Goal: Answer question/provide support: Share knowledge or assist other users

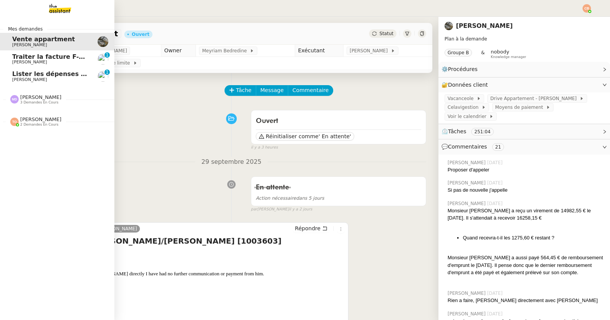
click at [43, 75] on span "Lister les dépenses de [PERSON_NAME]" at bounding box center [80, 73] width 136 height 7
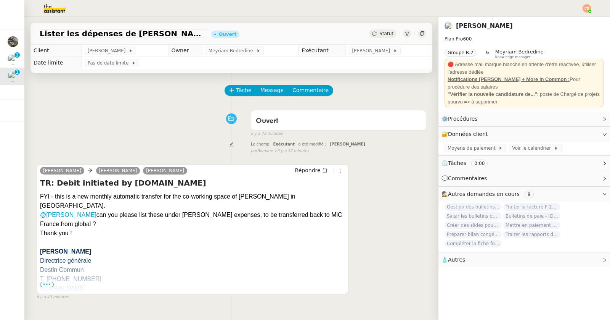
scroll to position [97, 0]
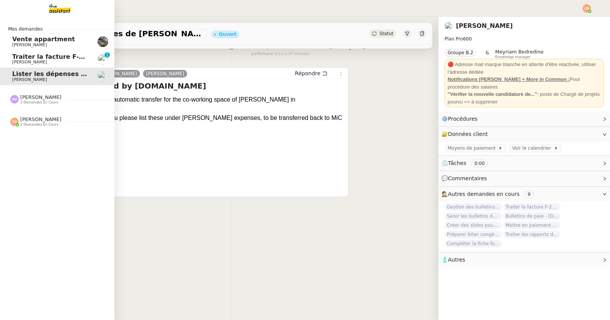
click at [31, 121] on span "[PERSON_NAME]" at bounding box center [40, 119] width 41 height 6
click at [35, 143] on span "[PERSON_NAME]" at bounding box center [29, 141] width 35 height 5
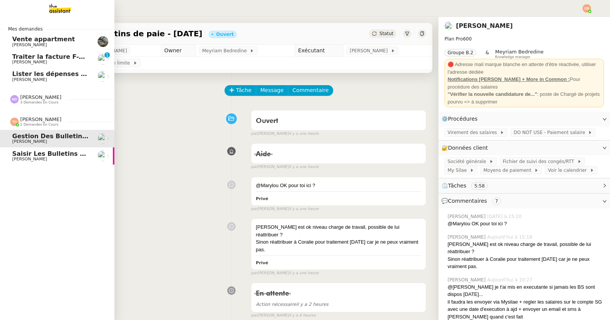
click at [42, 158] on span "[PERSON_NAME]" at bounding box center [29, 158] width 35 height 5
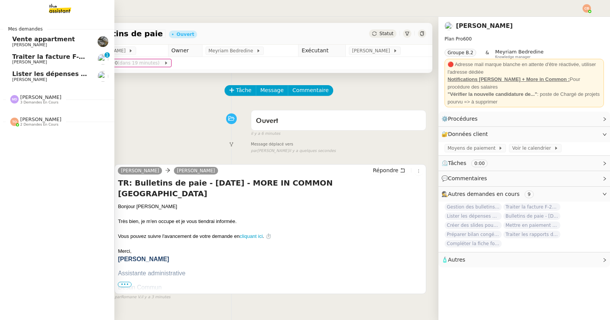
click at [24, 123] on span "2 demandes en cours" at bounding box center [39, 124] width 38 height 4
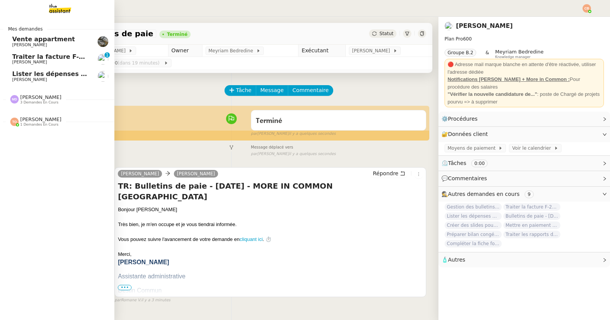
click at [23, 79] on span "[PERSON_NAME]" at bounding box center [29, 79] width 35 height 5
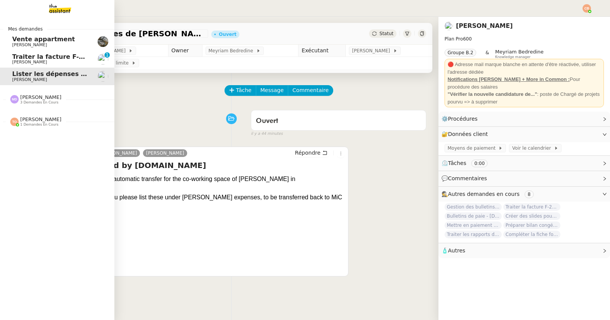
click at [21, 60] on span "[PERSON_NAME]" at bounding box center [29, 62] width 35 height 5
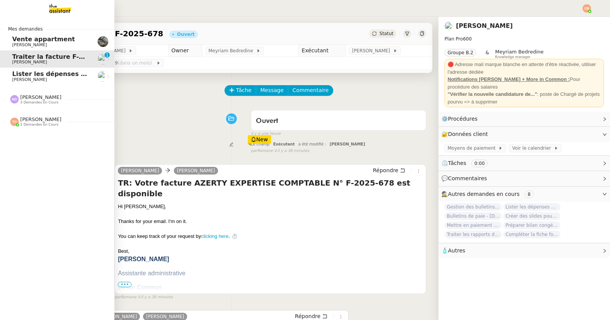
click at [24, 122] on span "[PERSON_NAME]" at bounding box center [40, 119] width 41 height 6
click at [29, 136] on span "Gestion des bulletins de paie - [DATE]" at bounding box center [78, 135] width 132 height 7
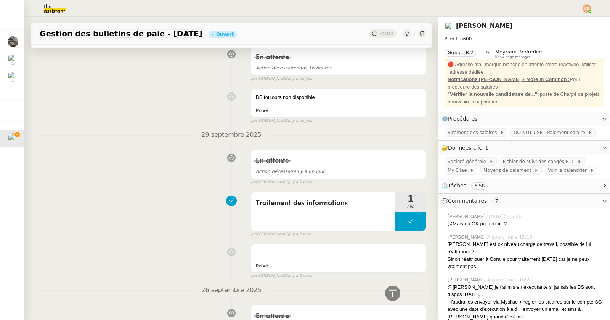
scroll to position [849, 0]
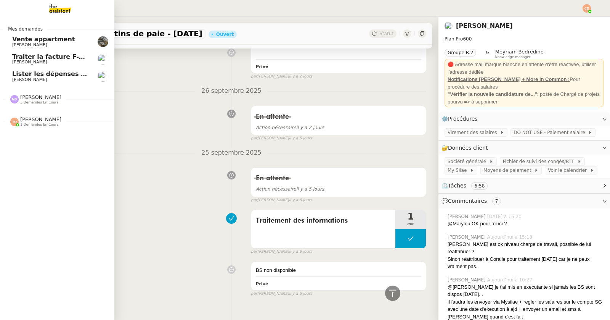
click at [25, 122] on span "[PERSON_NAME]" at bounding box center [40, 119] width 41 height 6
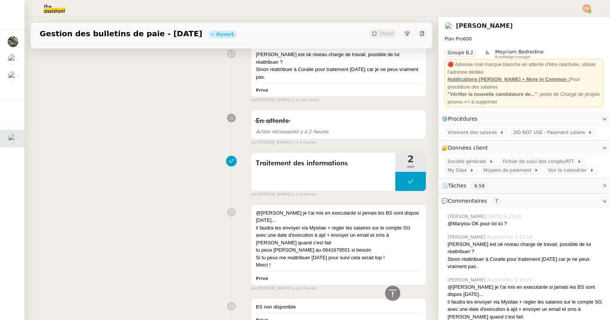
scroll to position [0, 0]
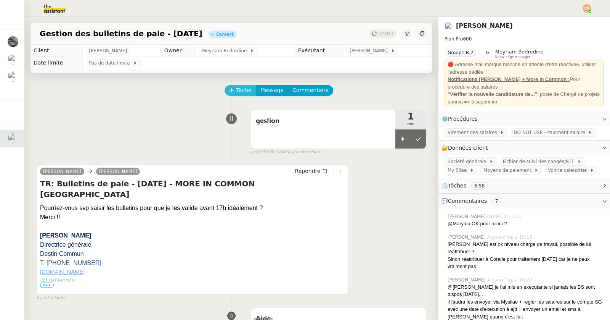
click at [245, 88] on span "Tâche" at bounding box center [244, 90] width 16 height 9
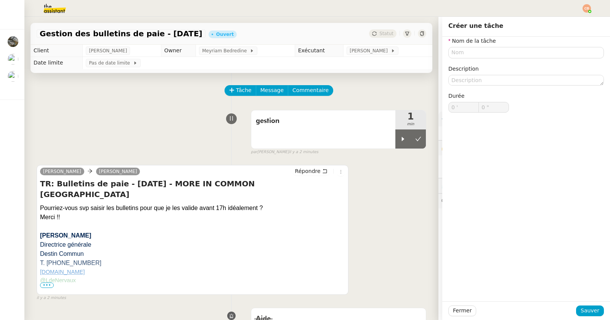
type input "0 '"
type input "0 ""
click at [243, 92] on span "Tâche" at bounding box center [244, 90] width 16 height 9
click at [482, 50] on input "text" at bounding box center [527, 52] width 156 height 11
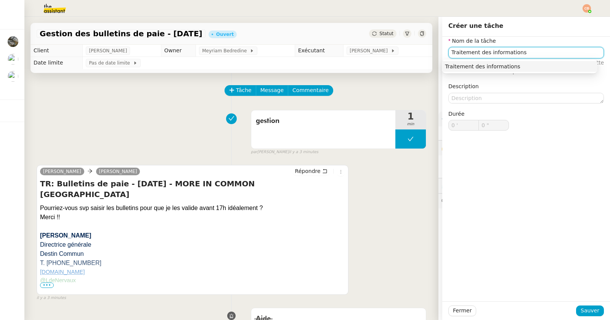
click at [468, 68] on div "Traitement des informations" at bounding box center [520, 66] width 150 height 7
type input "Traitement des informations"
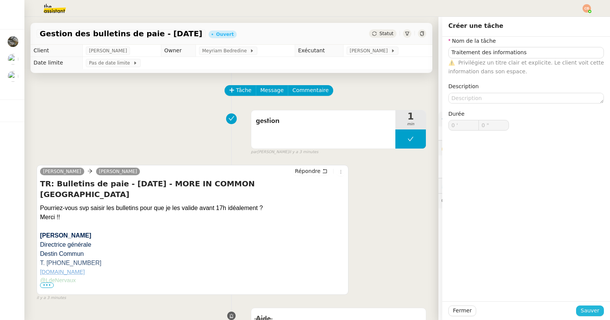
click at [581, 306] on span "Sauver" at bounding box center [590, 310] width 19 height 9
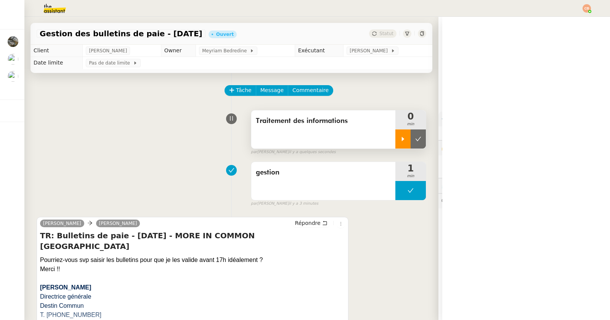
click at [396, 136] on div at bounding box center [403, 138] width 15 height 19
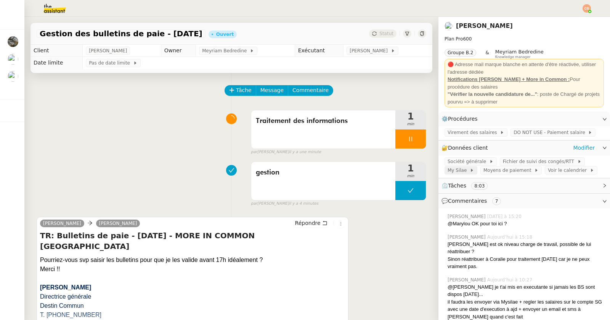
click at [456, 172] on span "My Silae" at bounding box center [459, 170] width 22 height 8
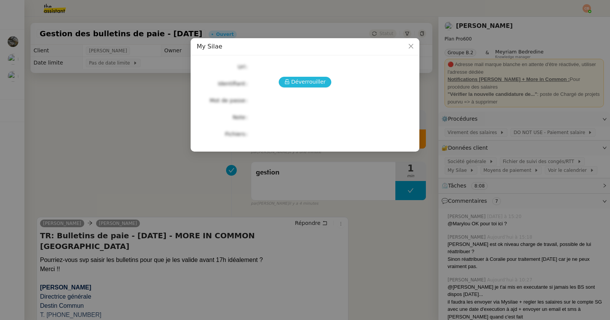
click at [320, 81] on span "Déverrouiller" at bounding box center [309, 81] width 35 height 9
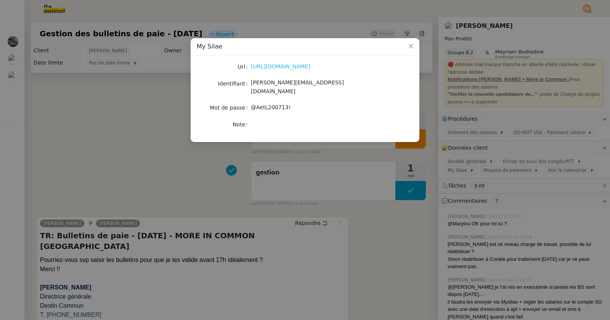
click at [286, 67] on link "[URL][DOMAIN_NAME]" at bounding box center [281, 66] width 60 height 6
drag, startPoint x: 251, startPoint y: 83, endPoint x: 328, endPoint y: 85, distance: 76.7
click at [328, 85] on div "[PERSON_NAME][EMAIL_ADDRESS][DOMAIN_NAME]" at bounding box center [314, 87] width 126 height 18
copy span "[PERSON_NAME][EMAIL_ADDRESS][DOMAIN_NAME]"
click at [250, 102] on label "Mot de passe" at bounding box center [230, 107] width 41 height 11
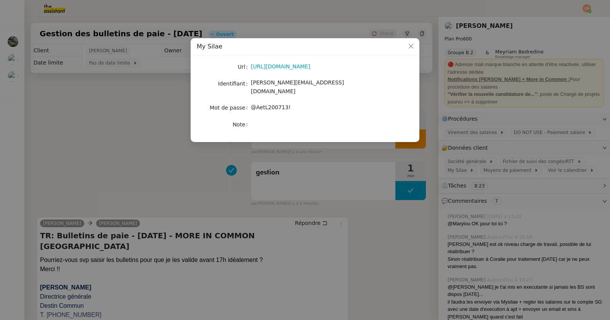
drag, startPoint x: 252, startPoint y: 100, endPoint x: 304, endPoint y: 98, distance: 52.7
click at [304, 103] on div "@AetL200713!" at bounding box center [314, 107] width 126 height 9
copy span "@AetL200713!"
click at [414, 46] on span "Close" at bounding box center [411, 46] width 17 height 17
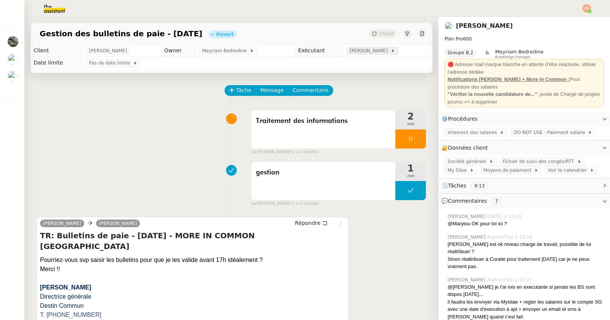
click at [372, 53] on span "[PERSON_NAME]" at bounding box center [370, 51] width 41 height 8
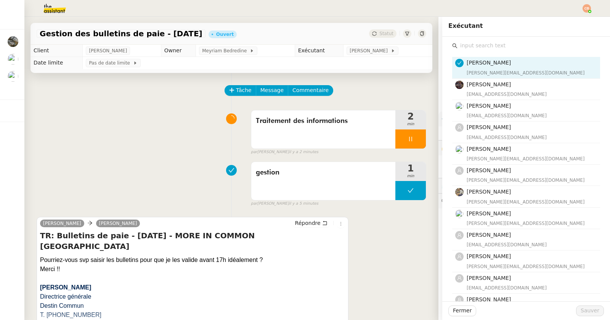
click at [461, 47] on input "text" at bounding box center [529, 45] width 143 height 10
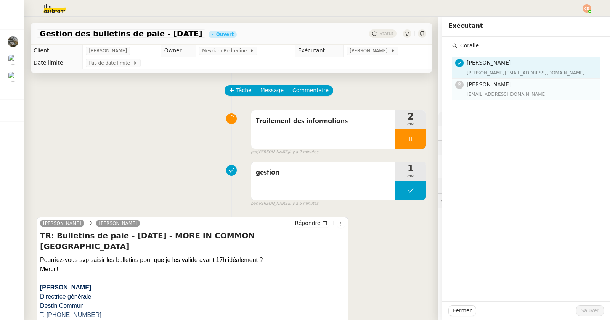
type input "Coralie"
click at [501, 88] on h4 "[PERSON_NAME]" at bounding box center [531, 84] width 129 height 9
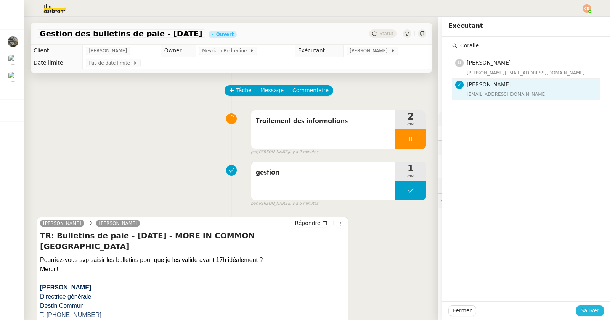
click at [593, 311] on span "Sauver" at bounding box center [590, 310] width 19 height 9
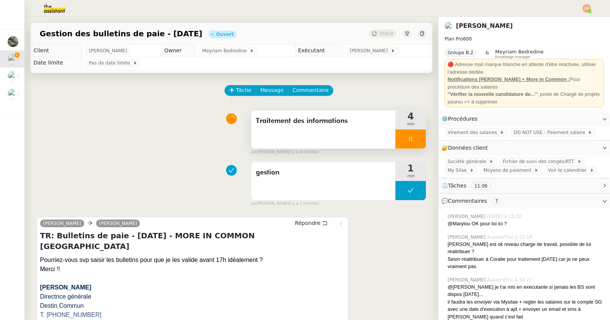
click at [405, 140] on div at bounding box center [411, 138] width 31 height 19
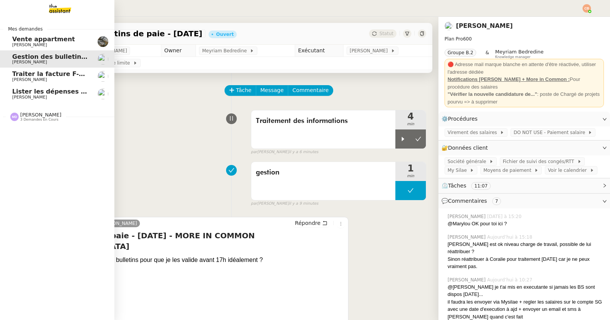
click at [21, 75] on span "Traiter la facture F-2025-678" at bounding box center [61, 73] width 99 height 7
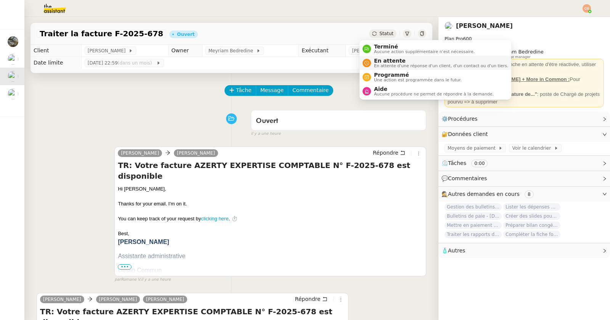
click at [389, 65] on span "En attente d'une réponse d'un client, d'un contact ou d'un tiers." at bounding box center [441, 66] width 134 height 4
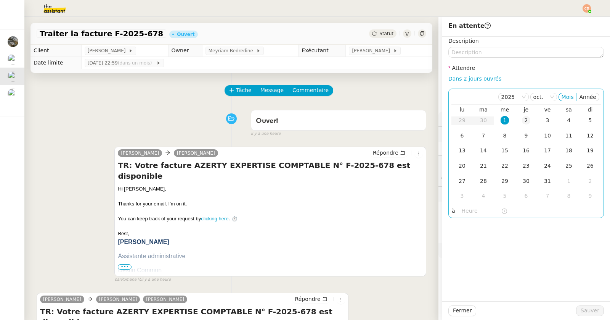
click at [523, 121] on div "2" at bounding box center [526, 120] width 8 height 8
click at [471, 211] on input "text" at bounding box center [481, 210] width 39 height 9
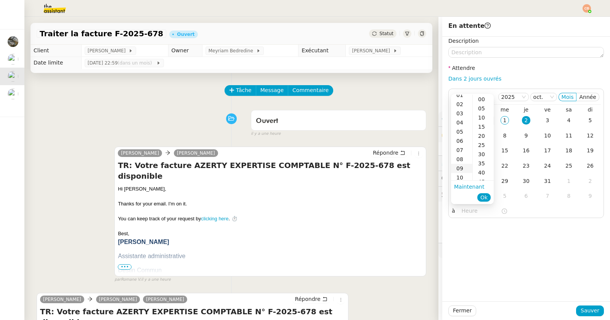
click at [463, 167] on div "09" at bounding box center [461, 168] width 21 height 9
click at [481, 97] on div "00" at bounding box center [483, 99] width 21 height 9
type input "09:00"
click at [571, 261] on div "Description Attendre Dans 2 jours ouvrés [DATE] Mois Année lu ma me je ve sa di…" at bounding box center [527, 169] width 168 height 264
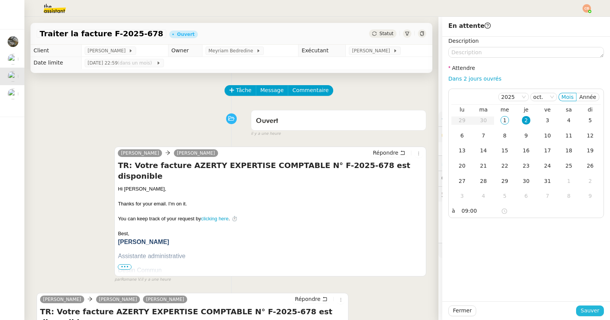
click at [583, 307] on span "Sauver" at bounding box center [590, 310] width 19 height 9
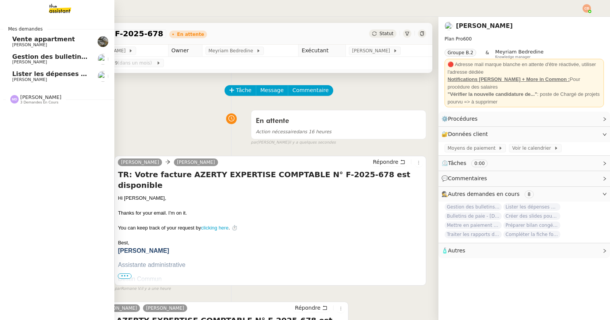
click at [25, 74] on span "Lister les dépenses de [PERSON_NAME]" at bounding box center [80, 73] width 136 height 7
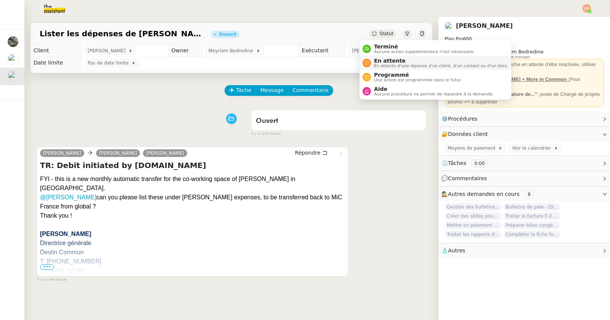
click at [380, 58] on span "En attente" at bounding box center [441, 61] width 134 height 6
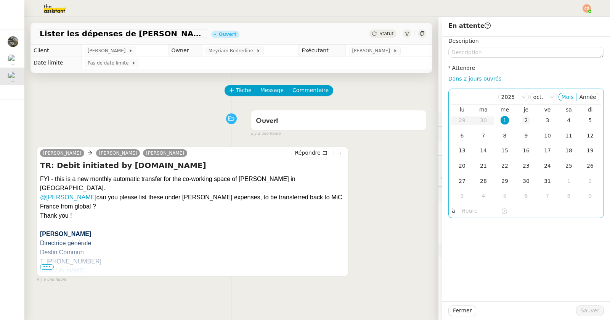
click at [522, 120] on div "2" at bounding box center [526, 120] width 8 height 8
click at [470, 211] on input "text" at bounding box center [481, 210] width 39 height 9
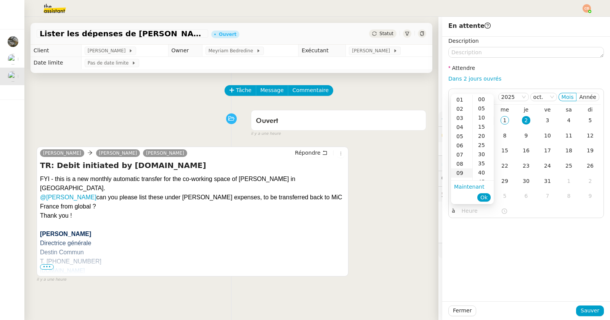
click at [458, 174] on div "09" at bounding box center [461, 172] width 21 height 9
click at [480, 97] on div "00" at bounding box center [483, 99] width 21 height 9
type input "09:00"
click at [544, 287] on div "Description Attendre Dans 2 jours ouvrés [DATE] Mois Année lu ma me je ve sa di…" at bounding box center [527, 169] width 168 height 264
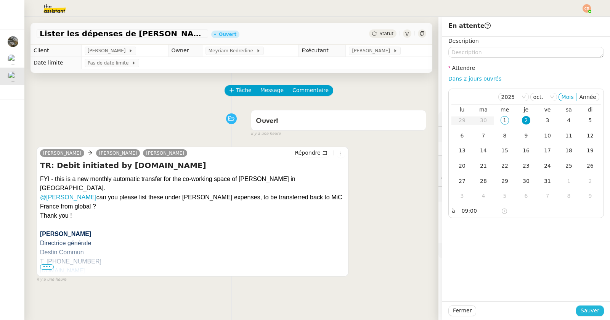
click at [578, 305] on button "Sauver" at bounding box center [591, 310] width 28 height 11
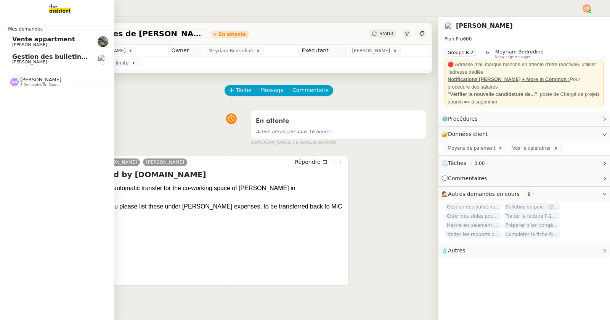
click at [32, 54] on span "Gestion des bulletins de paie - [DATE]" at bounding box center [77, 56] width 130 height 7
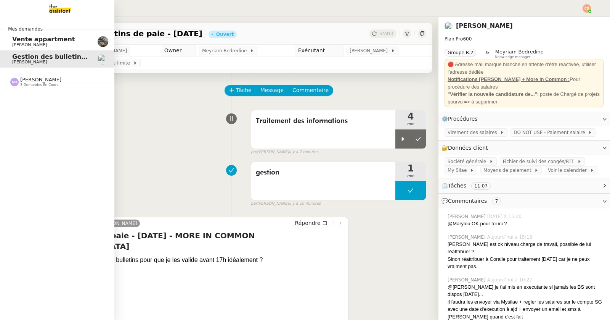
click at [32, 82] on span "[PERSON_NAME]" at bounding box center [40, 80] width 41 height 6
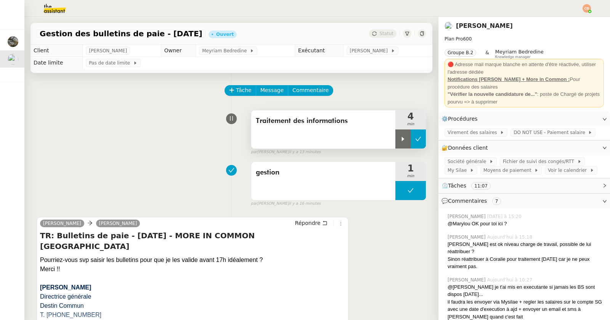
click at [416, 138] on icon at bounding box center [419, 139] width 6 height 4
click at [306, 89] on span "Commentaire" at bounding box center [311, 90] width 36 height 9
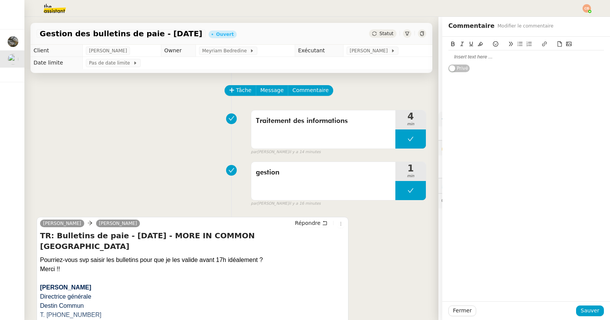
click at [456, 56] on div at bounding box center [527, 56] width 156 height 7
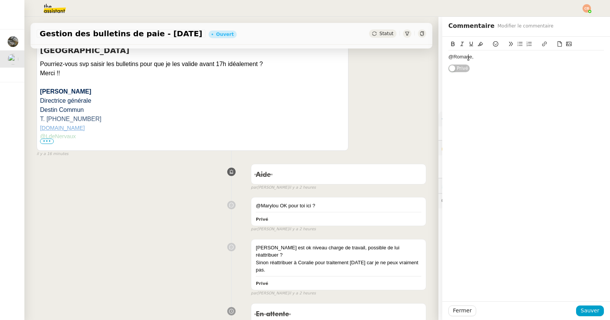
scroll to position [210, 0]
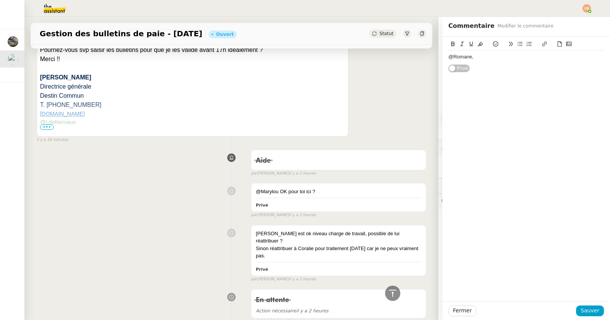
click at [97, 132] on img at bounding box center [77, 143] width 74 height 35
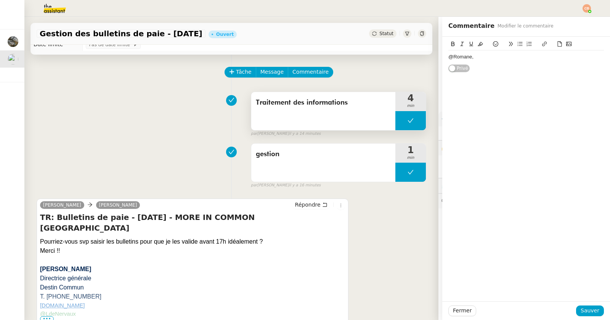
scroll to position [0, 0]
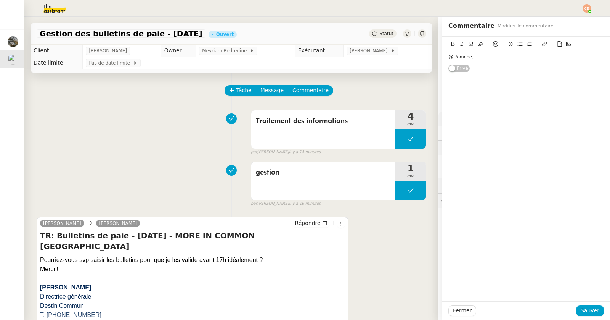
click at [474, 56] on div "@Romane," at bounding box center [527, 56] width 156 height 7
click at [591, 312] on span "Sauver" at bounding box center [590, 310] width 19 height 9
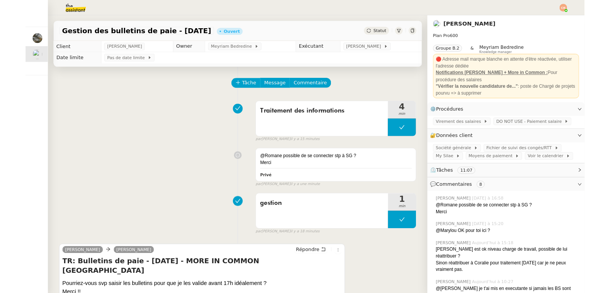
scroll to position [2, 0]
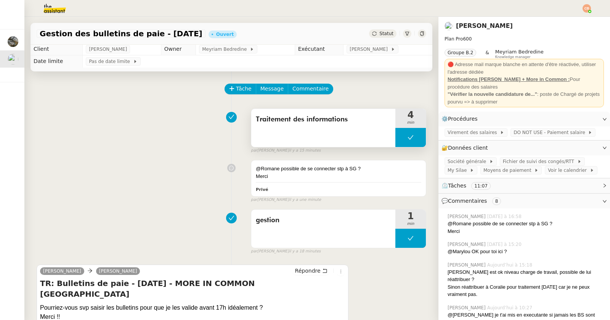
click at [396, 134] on button at bounding box center [411, 137] width 31 height 19
click at [400, 135] on icon at bounding box center [403, 137] width 6 height 6
click at [467, 159] on span "Société générale" at bounding box center [469, 162] width 42 height 8
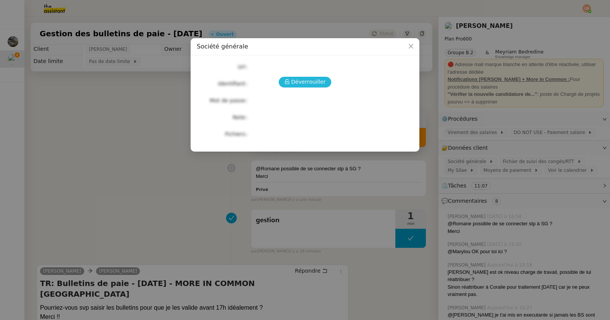
click at [299, 80] on span "Déverrouiller" at bounding box center [309, 81] width 35 height 9
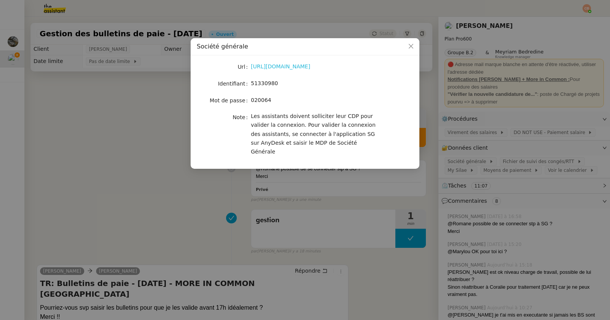
click at [284, 66] on link "[URL][DOMAIN_NAME]" at bounding box center [281, 66] width 60 height 6
drag, startPoint x: 252, startPoint y: 83, endPoint x: 293, endPoint y: 83, distance: 40.8
click at [293, 83] on div "51330980" at bounding box center [314, 83] width 126 height 9
copy span "51330980"
drag, startPoint x: 252, startPoint y: 102, endPoint x: 298, endPoint y: 101, distance: 46.2
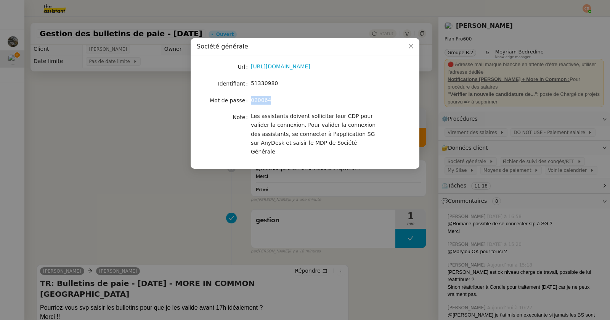
click at [298, 101] on div "020064" at bounding box center [314, 100] width 126 height 9
copy span "020064"
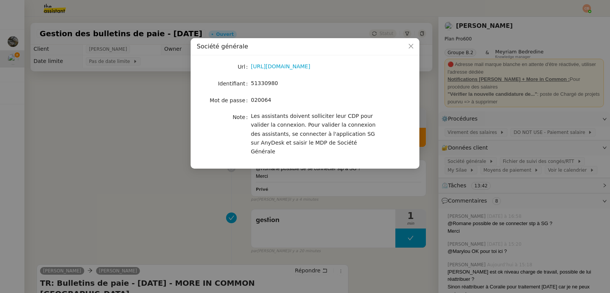
drag, startPoint x: 142, startPoint y: 114, endPoint x: 209, endPoint y: 85, distance: 74.2
click at [142, 114] on nz-modal-container "Société générale Url [URL][DOMAIN_NAME] Identifiant 51330980 Mot de passe [SECU…" at bounding box center [305, 146] width 610 height 293
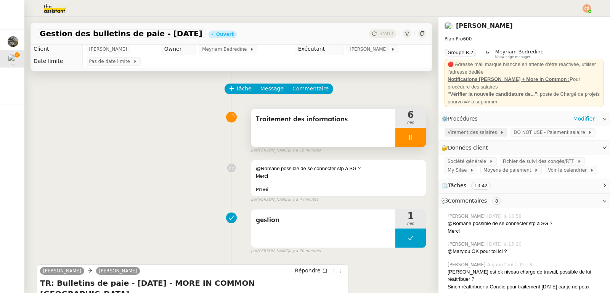
click at [461, 132] on span "Virement des salaires" at bounding box center [474, 133] width 52 height 8
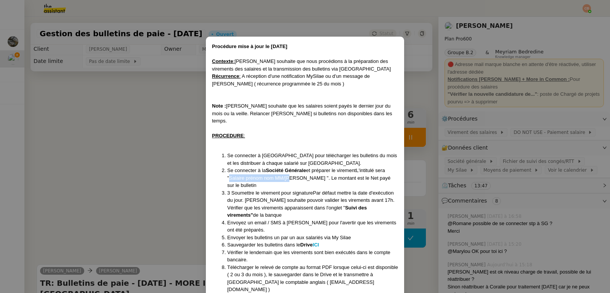
drag, startPoint x: 227, startPoint y: 172, endPoint x: 289, endPoint y: 170, distance: 61.8
click at [289, 170] on li "Se connecter à la Société Générale et préparer le virementL'intitulé sera "Sala…" at bounding box center [312, 178] width 171 height 23
copy li "Salaire prénom nom MM/[PERSON_NAME]"
click at [162, 116] on nz-modal-container "Procédure mise à jour le [DATE] Contexte : [PERSON_NAME] souhaite que nous proc…" at bounding box center [305, 146] width 610 height 293
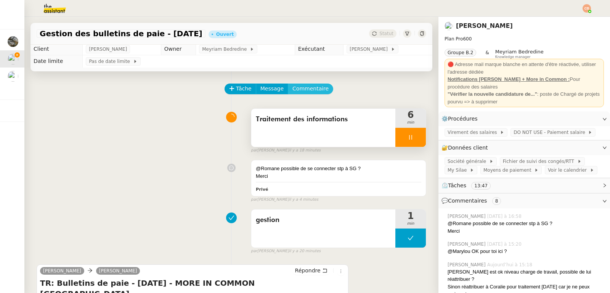
click at [314, 87] on span "Commentaire" at bounding box center [311, 88] width 36 height 9
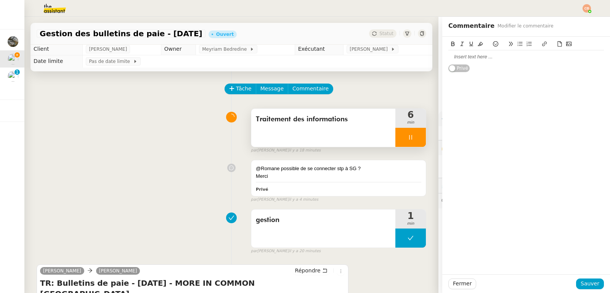
click at [475, 58] on div at bounding box center [527, 56] width 156 height 7
drag, startPoint x: 585, startPoint y: 280, endPoint x: 574, endPoint y: 275, distance: 12.3
click at [585, 280] on span "Sauver" at bounding box center [590, 283] width 19 height 9
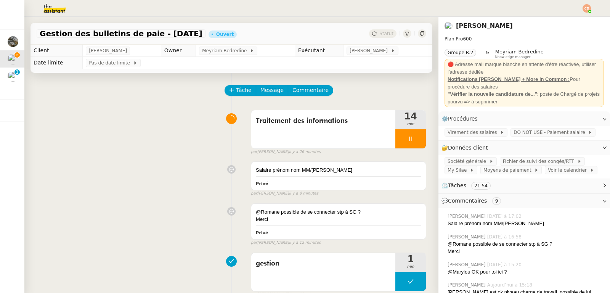
click at [409, 138] on icon at bounding box center [410, 139] width 3 height 5
click at [238, 92] on span "Tâche" at bounding box center [244, 90] width 16 height 9
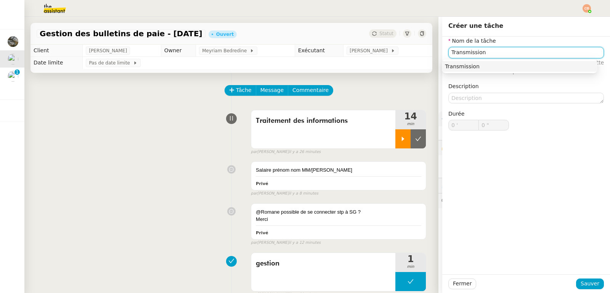
click at [461, 68] on div "Transmission" at bounding box center [520, 66] width 150 height 7
type input "Transmission"
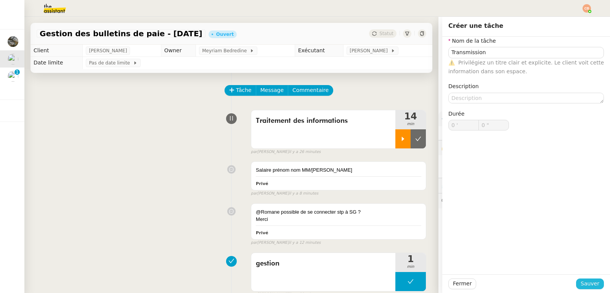
click at [581, 280] on span "Sauver" at bounding box center [590, 283] width 19 height 9
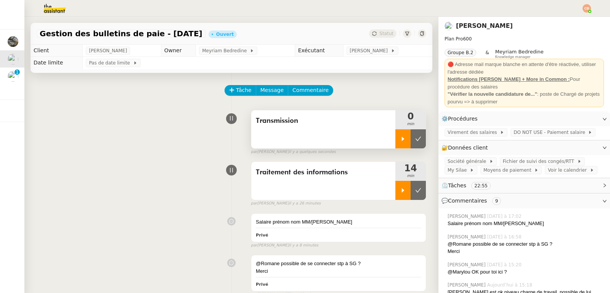
click at [396, 135] on div at bounding box center [403, 138] width 15 height 19
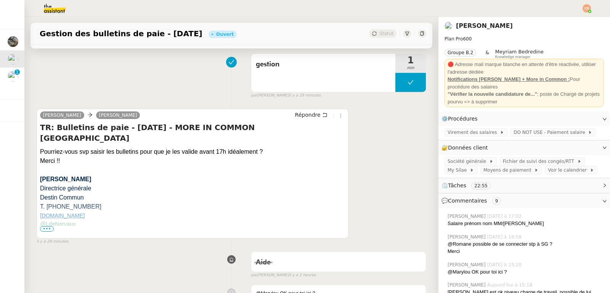
scroll to position [251, 0]
click at [298, 112] on span "Répondre" at bounding box center [308, 115] width 26 height 8
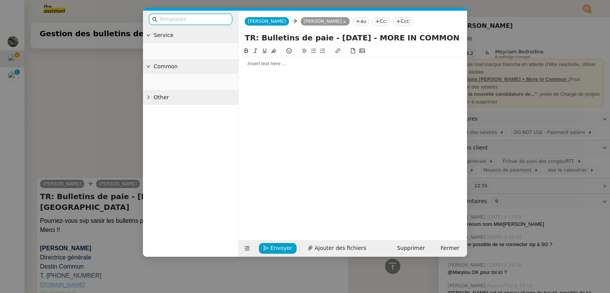
scroll to position [309, 0]
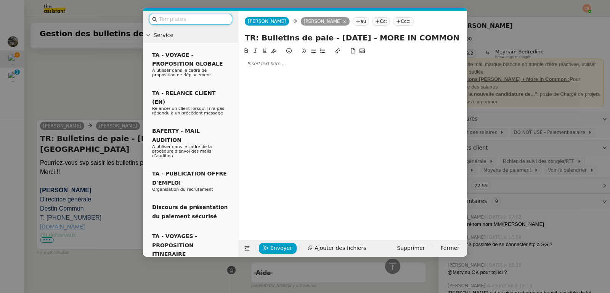
click at [278, 60] on div at bounding box center [353, 63] width 222 height 7
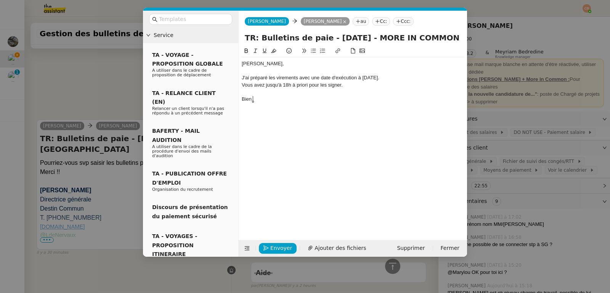
scroll to position [354, 0]
click at [398, 77] on div "J'ai préparé les virements avec une date d'exécution à [DATE]." at bounding box center [353, 77] width 222 height 7
click at [327, 92] on div "Vous avez jusqu'à 18h à priori pour les signer." at bounding box center [353, 92] width 222 height 7
click at [347, 92] on div "Vous avez jusqu'à 18h à priori pour signer." at bounding box center [353, 92] width 222 height 7
click at [298, 80] on div "J'ai préparé les virements avec une date d'exécution à [DATE] et j'ai envoyé le…" at bounding box center [353, 81] width 222 height 14
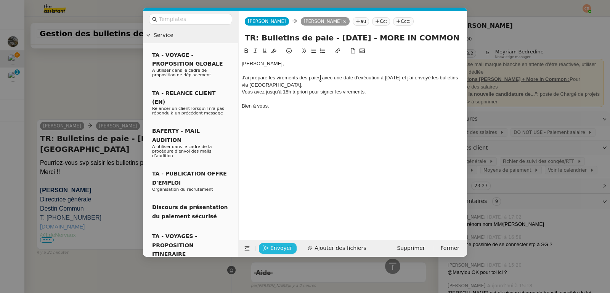
click at [272, 249] on span "Envoyer" at bounding box center [282, 248] width 22 height 9
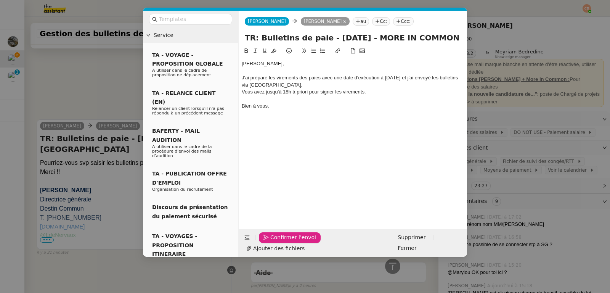
click at [272, 242] on span "Confirmer l'envoi" at bounding box center [294, 237] width 46 height 9
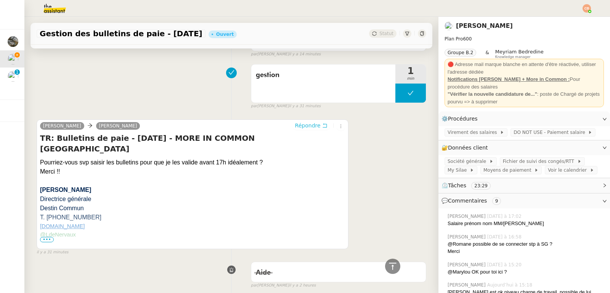
scroll to position [0, 0]
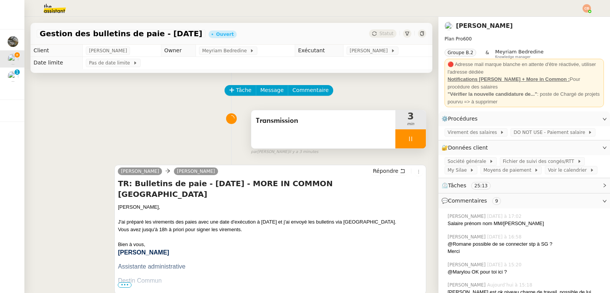
click at [405, 144] on div at bounding box center [411, 138] width 31 height 19
click at [411, 144] on button at bounding box center [418, 138] width 15 height 19
click at [345, 138] on div "Transmission" at bounding box center [323, 129] width 144 height 38
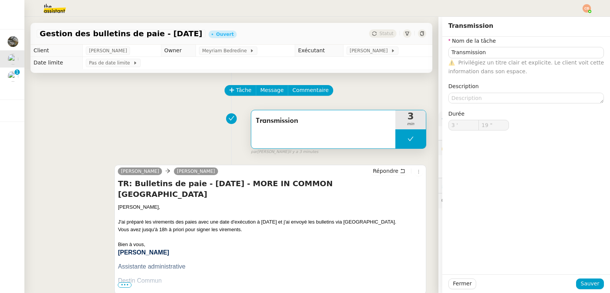
type input "Transmission"
type input "3 '"
type input "19 ""
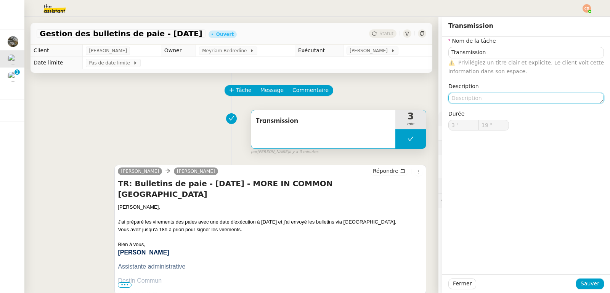
click at [486, 94] on textarea at bounding box center [527, 98] width 156 height 11
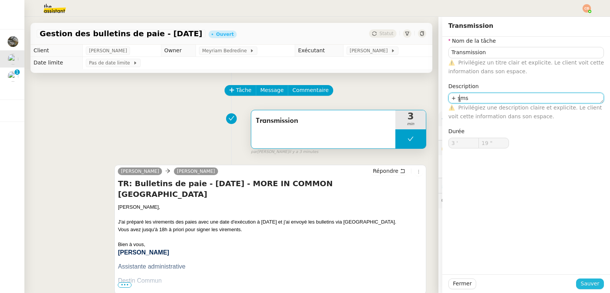
type textarea "+ sms"
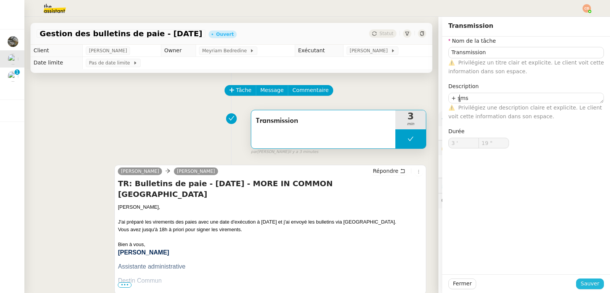
click at [581, 285] on span "Sauver" at bounding box center [590, 283] width 19 height 9
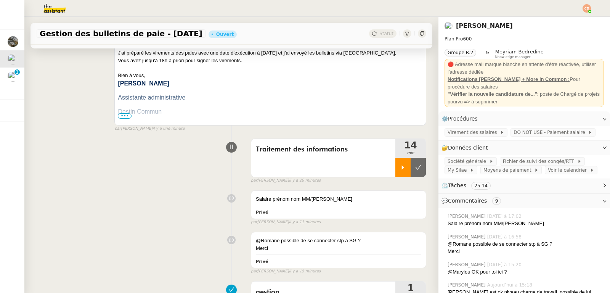
scroll to position [241, 0]
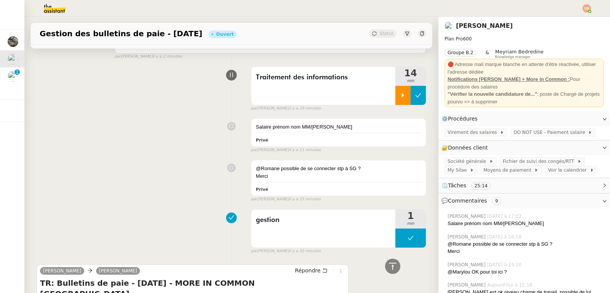
click at [416, 94] on icon at bounding box center [419, 95] width 6 height 6
click at [346, 89] on div "Traitement des informations" at bounding box center [323, 86] width 144 height 38
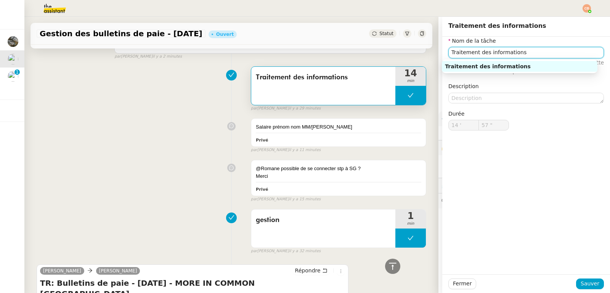
drag, startPoint x: 531, startPoint y: 53, endPoint x: 437, endPoint y: 50, distance: 93.5
click at [443, 50] on div "Nom de la tâche Traitement des informations ⚠️ Privilégiez un titre clair et ex…" at bounding box center [527, 90] width 168 height 106
click at [460, 63] on div "Preparation des virements" at bounding box center [520, 66] width 150 height 7
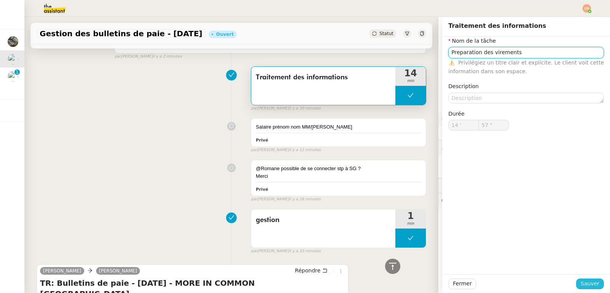
type input "Preparation des virements"
click at [589, 282] on span "Sauver" at bounding box center [590, 283] width 19 height 9
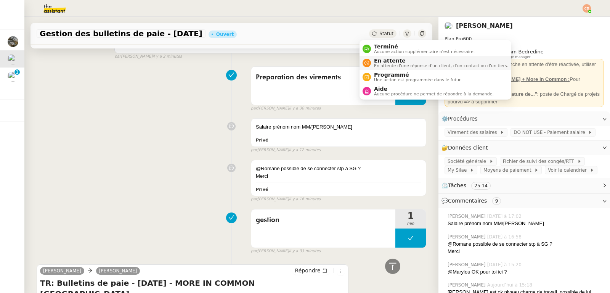
click at [379, 60] on span "En attente" at bounding box center [441, 61] width 134 height 6
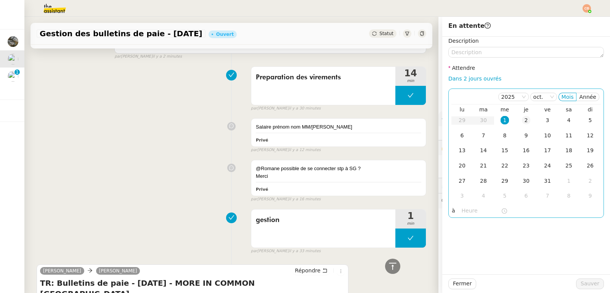
click at [522, 122] on div "2" at bounding box center [526, 120] width 8 height 8
click at [466, 212] on input "text" at bounding box center [481, 210] width 39 height 9
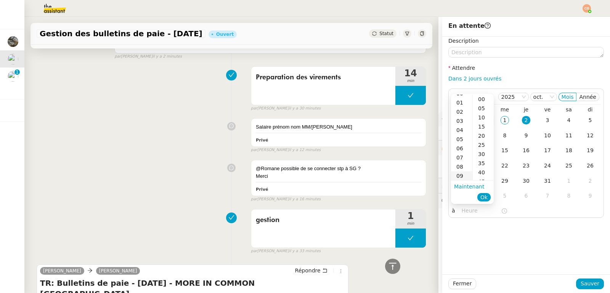
click at [460, 175] on div "09" at bounding box center [461, 175] width 21 height 9
click at [480, 98] on div "00" at bounding box center [483, 99] width 21 height 9
type input "09:00"
click at [581, 286] on span "Sauver" at bounding box center [590, 283] width 19 height 9
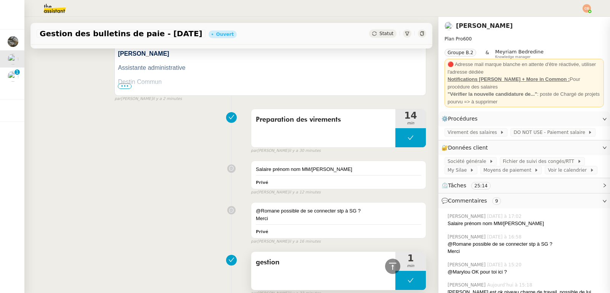
scroll to position [283, 0]
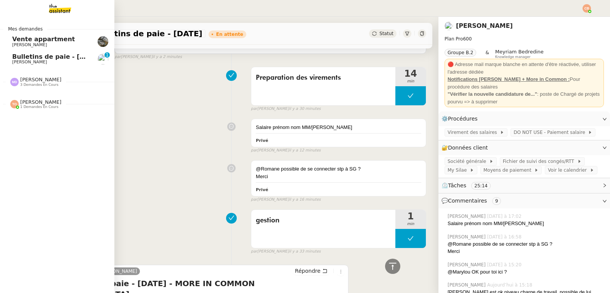
click at [27, 58] on span "Bulletins de paie - [DATE] - MORE IN COMMON [GEOGRAPHIC_DATA]" at bounding box center [128, 56] width 232 height 7
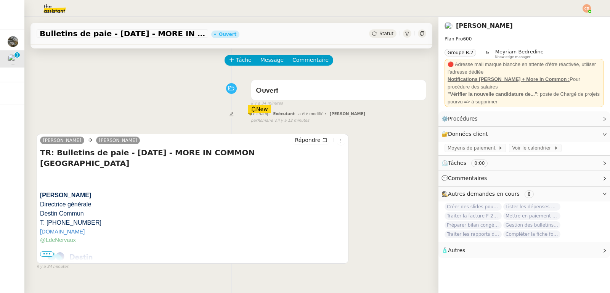
scroll to position [101, 0]
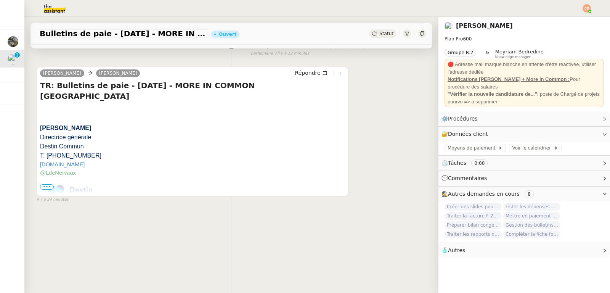
click at [47, 184] on span "•••" at bounding box center [47, 186] width 14 height 5
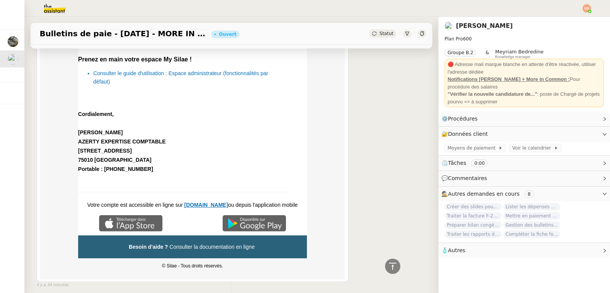
scroll to position [0, 0]
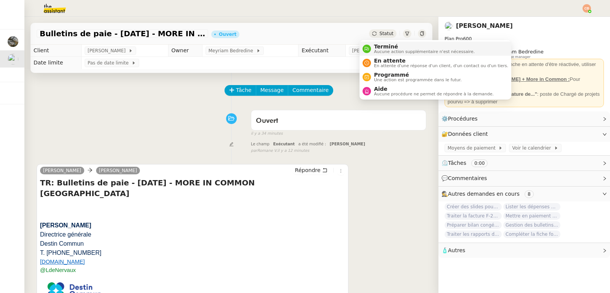
click at [382, 46] on span "Terminé" at bounding box center [424, 46] width 101 height 6
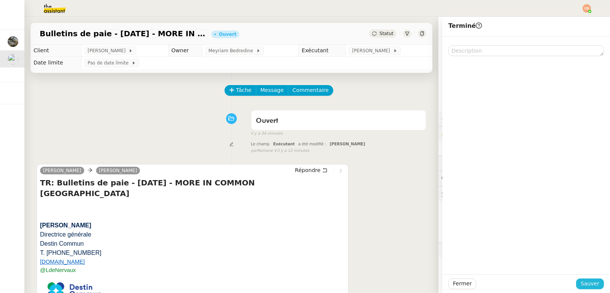
click at [581, 282] on span "Sauver" at bounding box center [590, 283] width 19 height 9
